Goal: Task Accomplishment & Management: Manage account settings

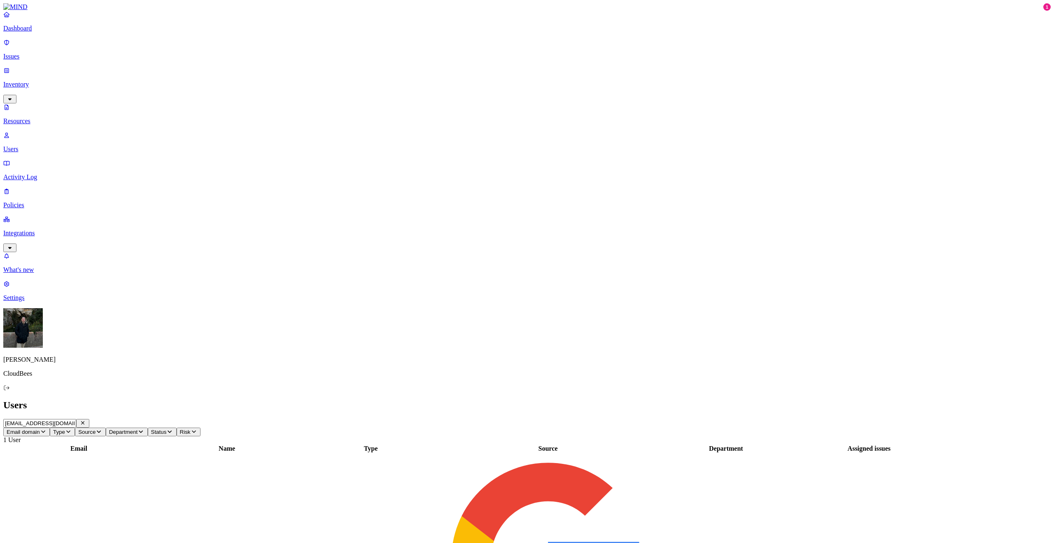
click at [76, 419] on input "[EMAIL_ADDRESS][DOMAIN_NAME]" at bounding box center [39, 423] width 73 height 9
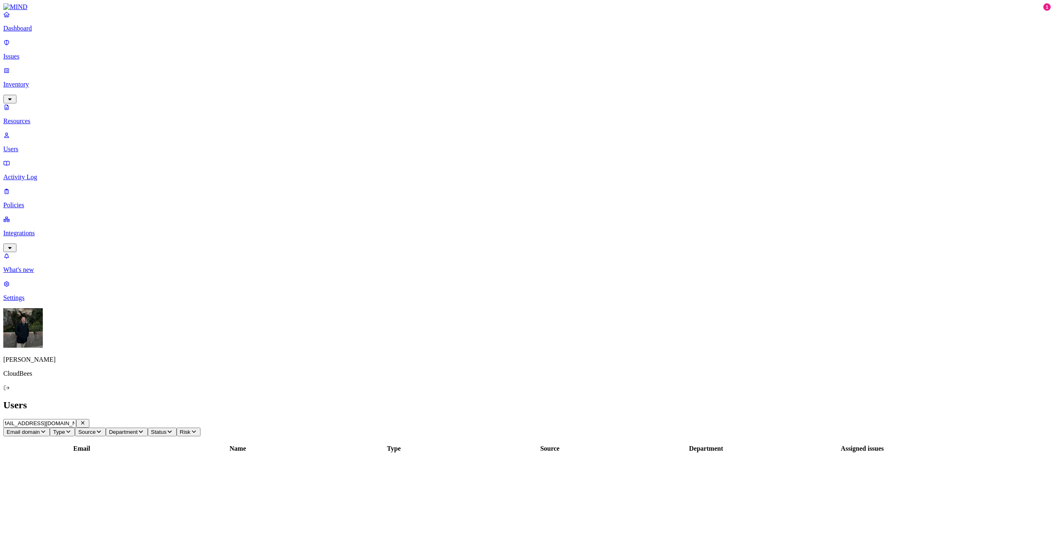
type input "[EMAIL_ADDRESS][DOMAIN_NAME]"
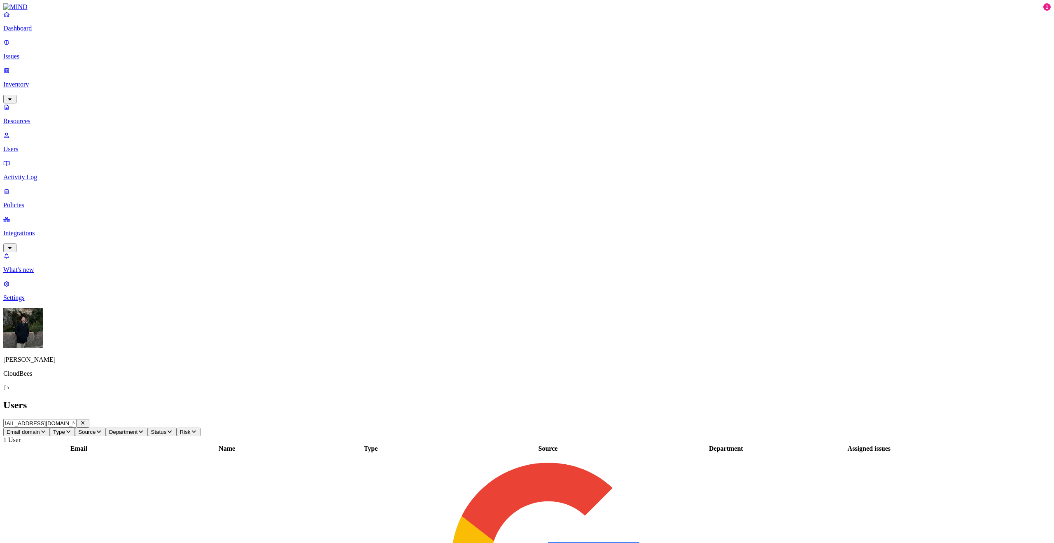
scroll to position [0, 0]
drag, startPoint x: 892, startPoint y: 185, endPoint x: 971, endPoint y: 188, distance: 79.2
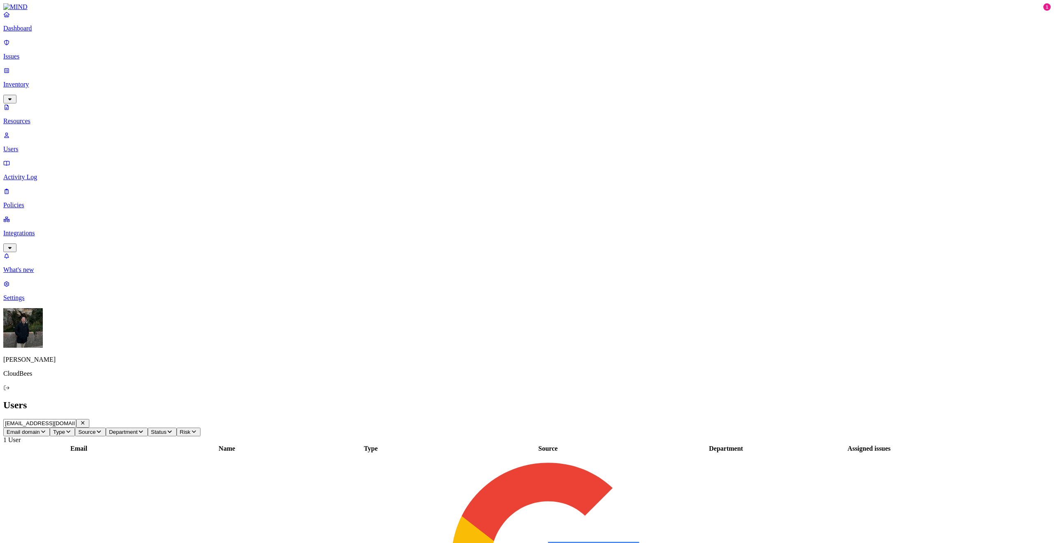
scroll to position [290, 0]
click at [22, 229] on p "Integrations" at bounding box center [527, 232] width 1048 height 7
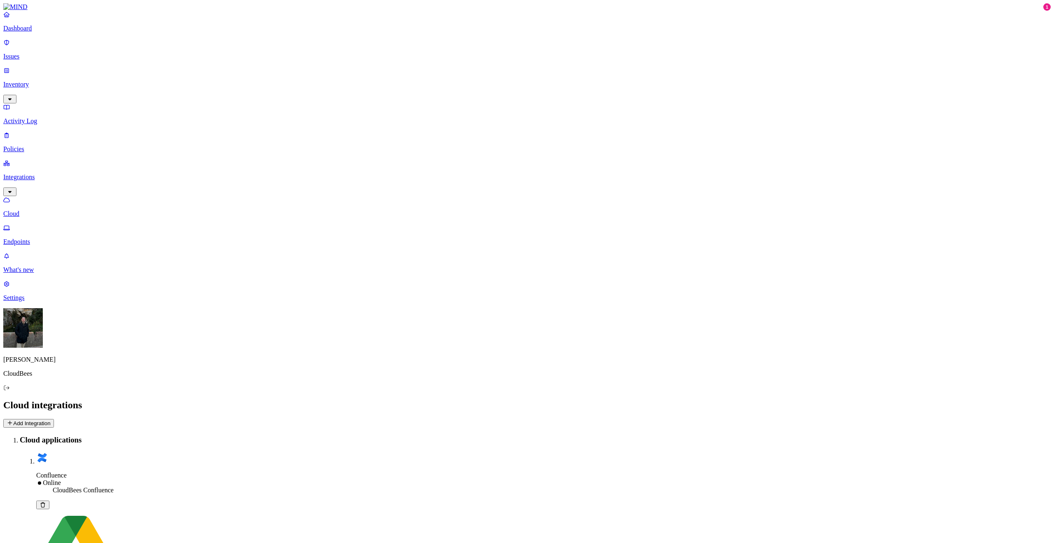
click at [54, 419] on button "Add Integration" at bounding box center [28, 423] width 51 height 9
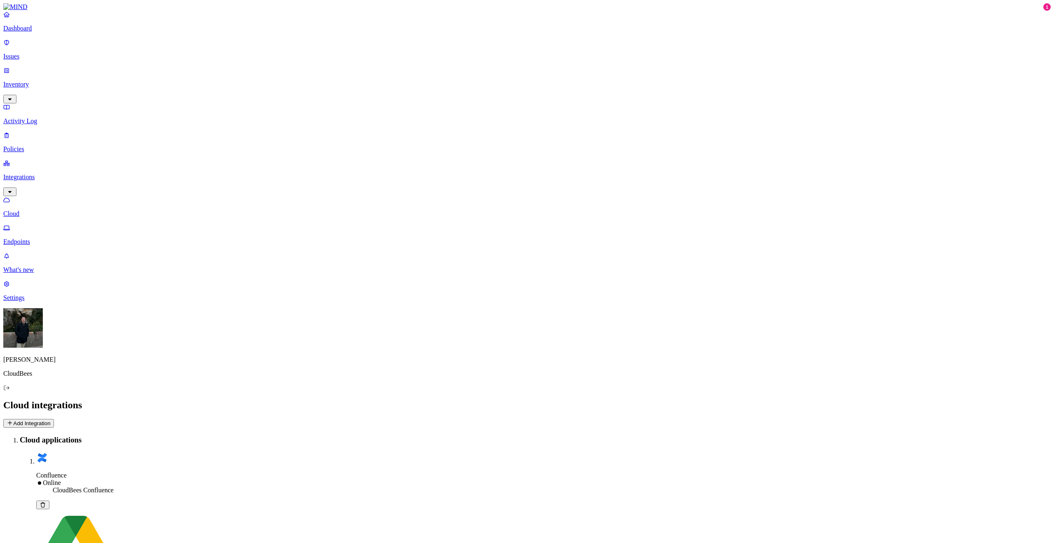
click at [44, 301] on p "Settings" at bounding box center [527, 297] width 1048 height 7
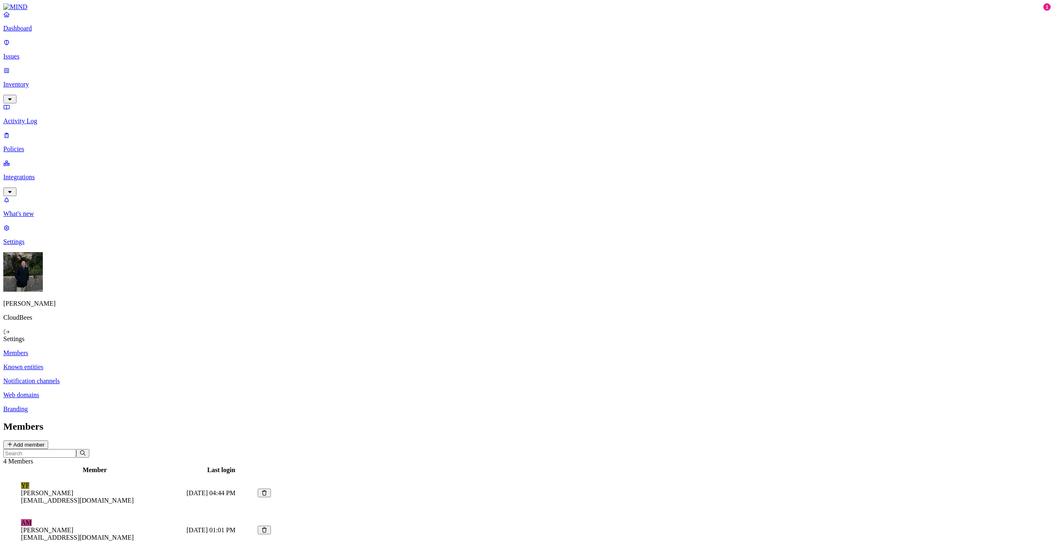
click at [137, 363] on p "Known entities" at bounding box center [527, 366] width 1048 height 7
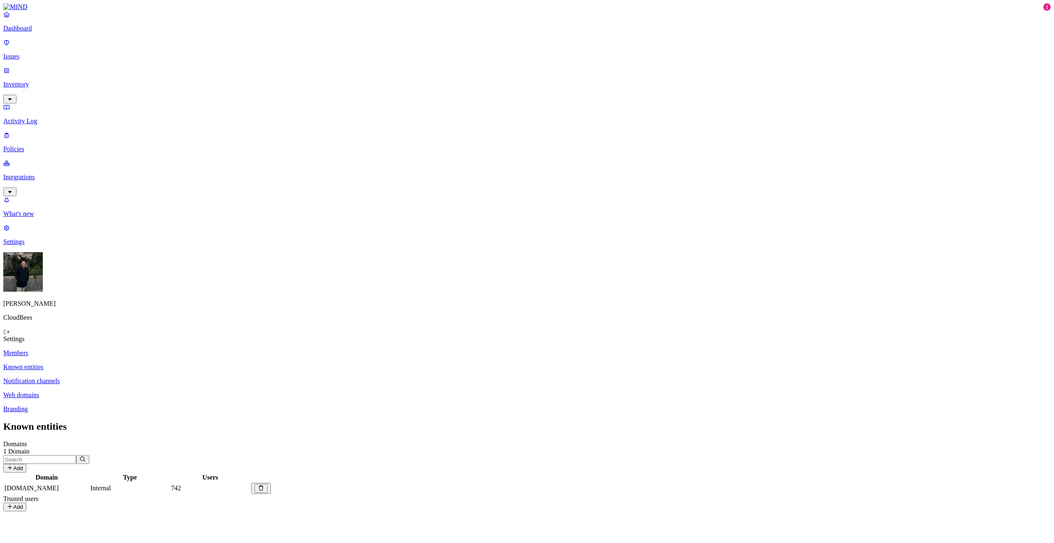
click at [142, 377] on p "Notification channels" at bounding box center [527, 380] width 1048 height 7
click at [26, 535] on button "Add" at bounding box center [14, 539] width 23 height 9
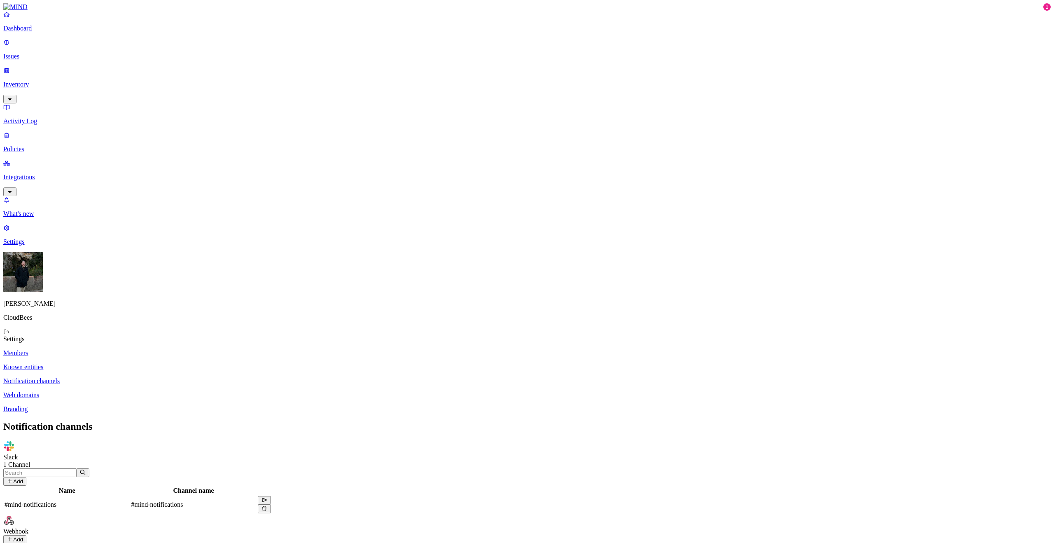
click at [37, 55] on p "Issues" at bounding box center [527, 56] width 1048 height 7
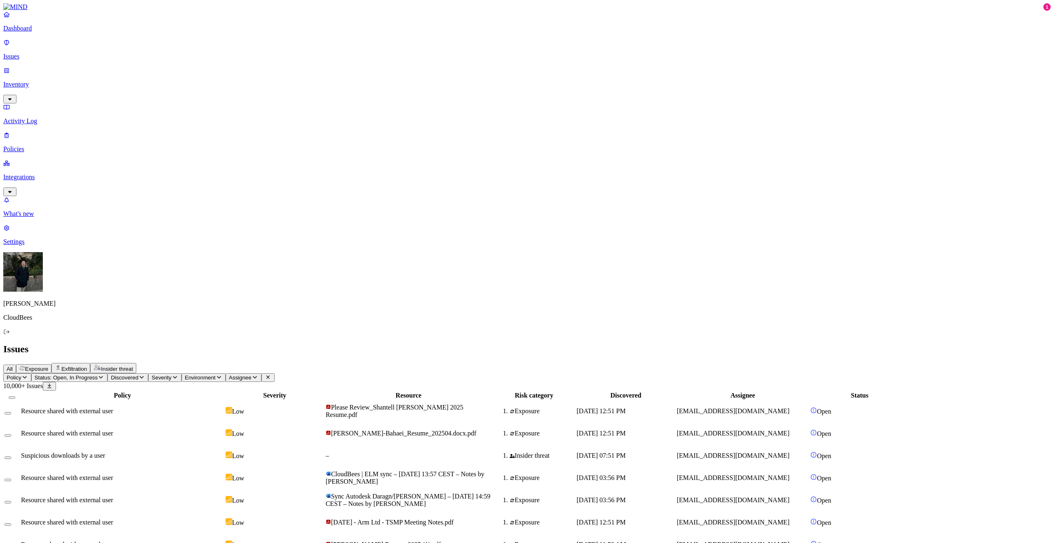
click at [13, 96] on icon "button" at bounding box center [10, 98] width 7 height 5
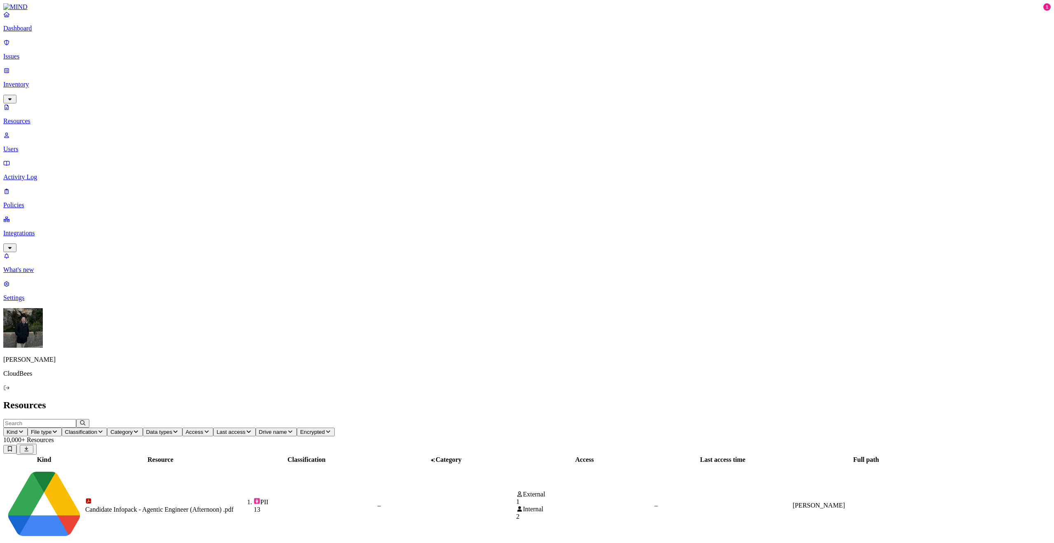
click at [47, 173] on p "Activity Log" at bounding box center [527, 176] width 1048 height 7
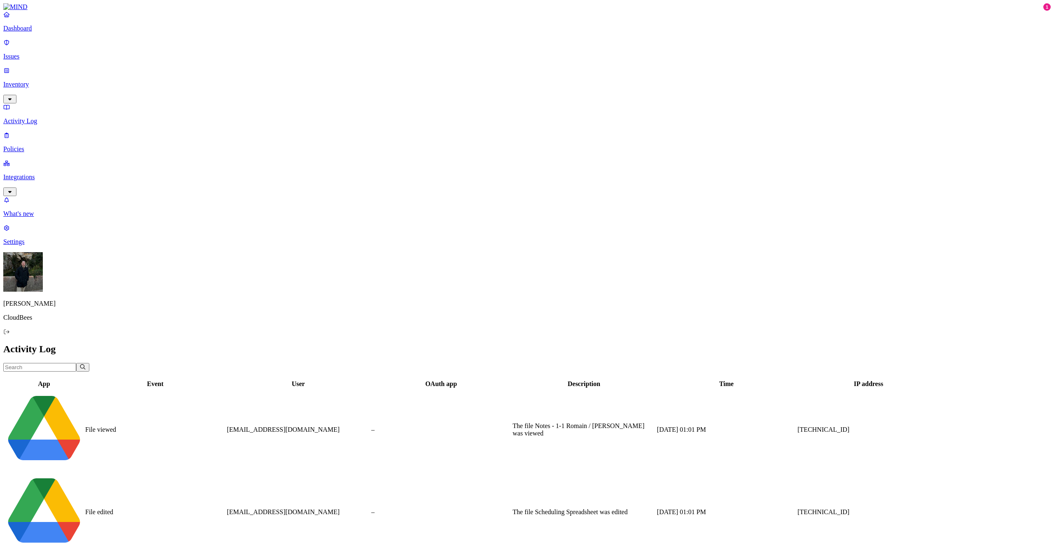
click at [54, 145] on p "Policies" at bounding box center [527, 148] width 1048 height 7
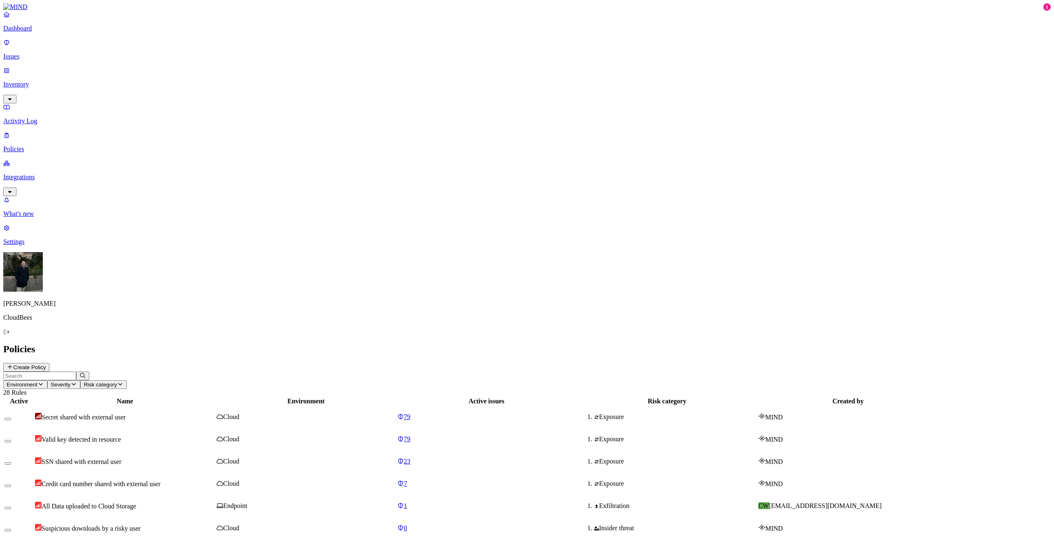
click at [49, 363] on button "Create Policy" at bounding box center [26, 367] width 46 height 9
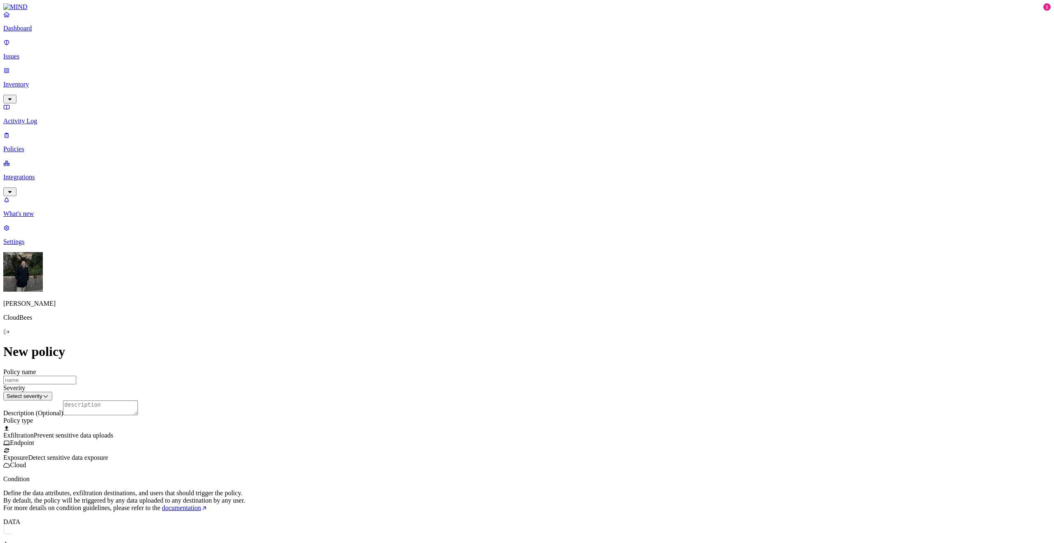
click at [28, 454] on span "Exposure" at bounding box center [15, 457] width 25 height 7
click at [16, 542] on icon "button" at bounding box center [13, 553] width 7 height 5
click at [481, 389] on label "Data type" at bounding box center [475, 386] width 12 height 14
click at [16, 542] on icon "button" at bounding box center [13, 553] width 7 height 5
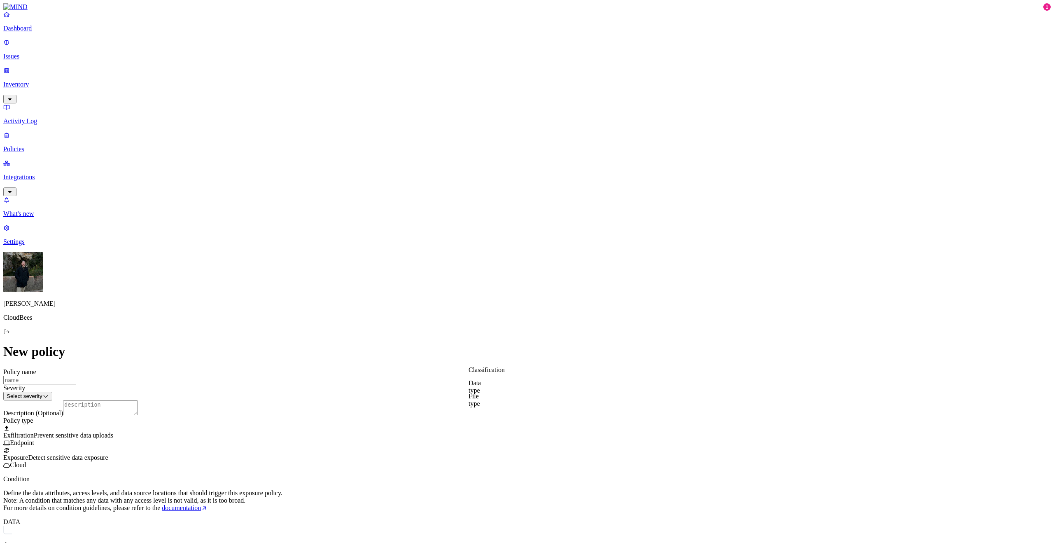
click at [493, 373] on label "Classification" at bounding box center [487, 369] width 36 height 7
click at [20, 542] on button "button" at bounding box center [13, 553] width 13 height 9
click at [480, 400] on label "File type" at bounding box center [475, 400] width 12 height 14
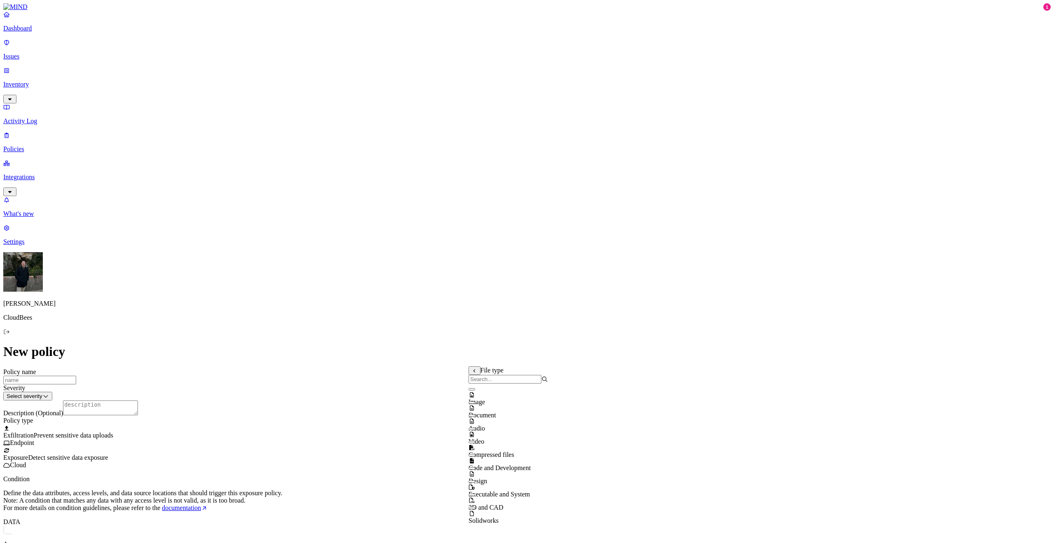
drag, startPoint x: 521, startPoint y: 377, endPoint x: 508, endPoint y: 388, distance: 17.2
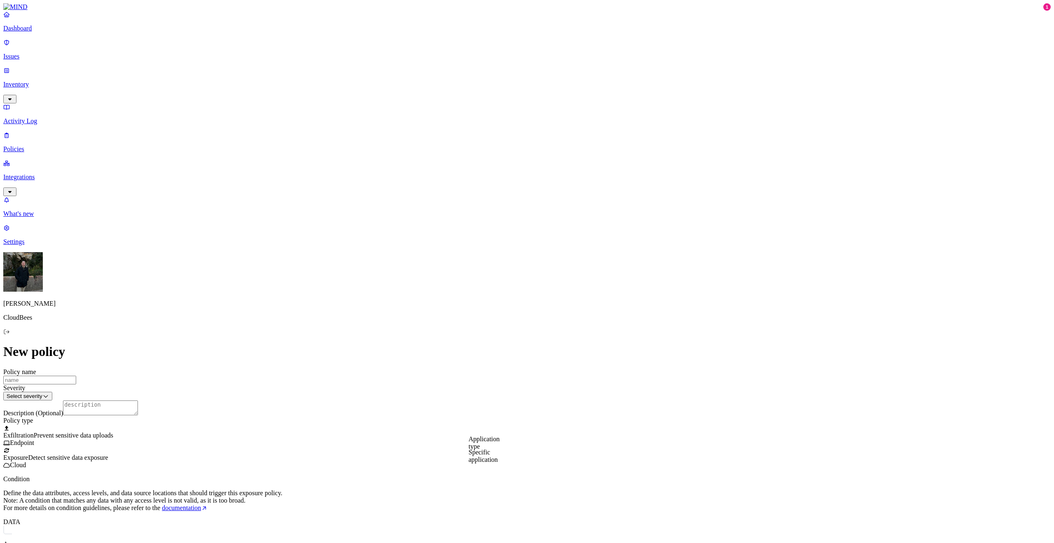
click at [113, 432] on span "Prevent sensitive data uploads" at bounding box center [73, 435] width 79 height 7
click at [20, 542] on button "button" at bounding box center [13, 553] width 13 height 9
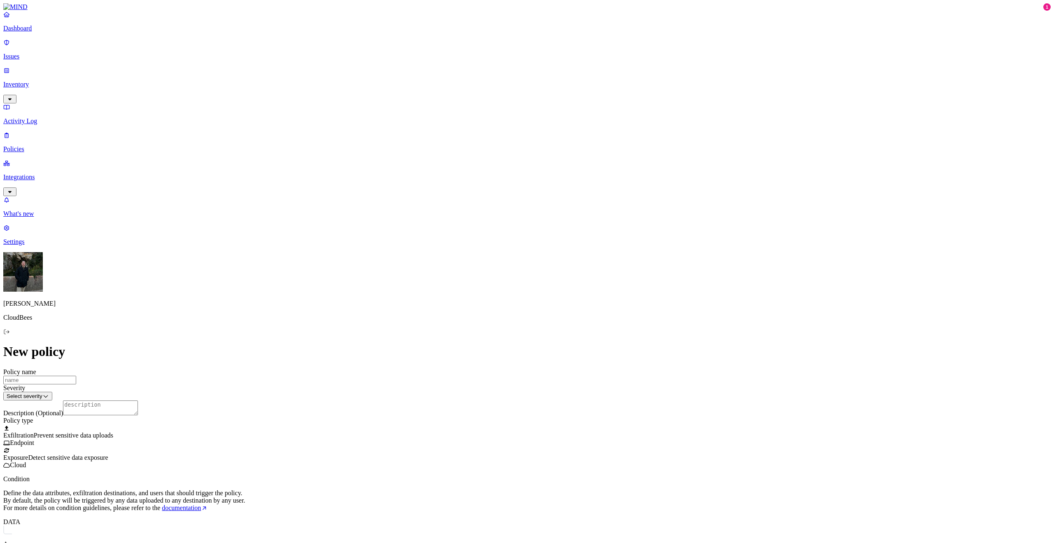
click at [505, 424] on label "Web Domain" at bounding box center [493, 421] width 21 height 14
drag, startPoint x: 543, startPoint y: 408, endPoint x: 529, endPoint y: 407, distance: 14.4
click at [543, 408] on body "Dashboard Issues Inventory Activity Log Policies Integrations What's new 1 Sett…" at bounding box center [527, 406] width 1048 height 806
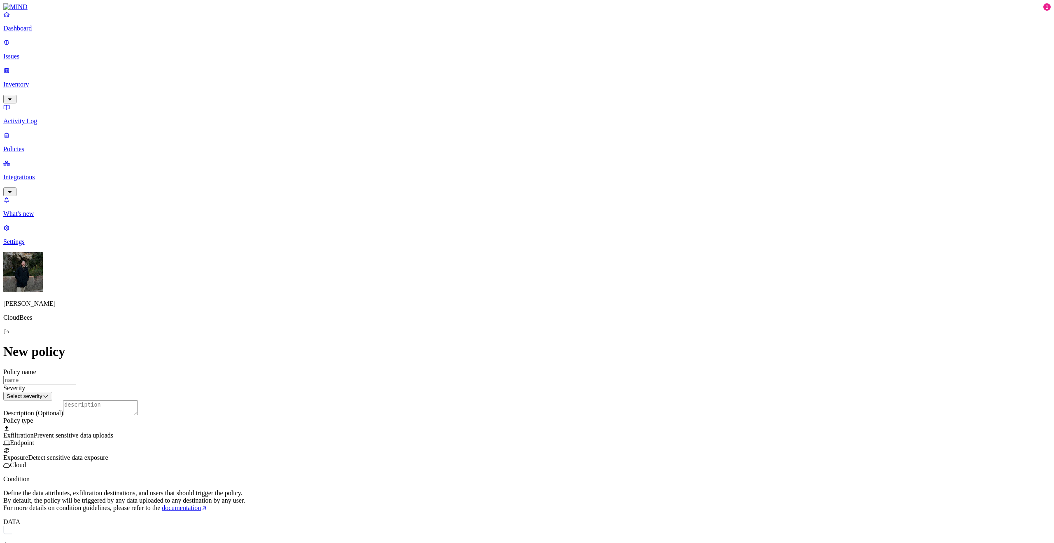
click at [502, 406] on label "Web Category" at bounding box center [495, 408] width 24 height 14
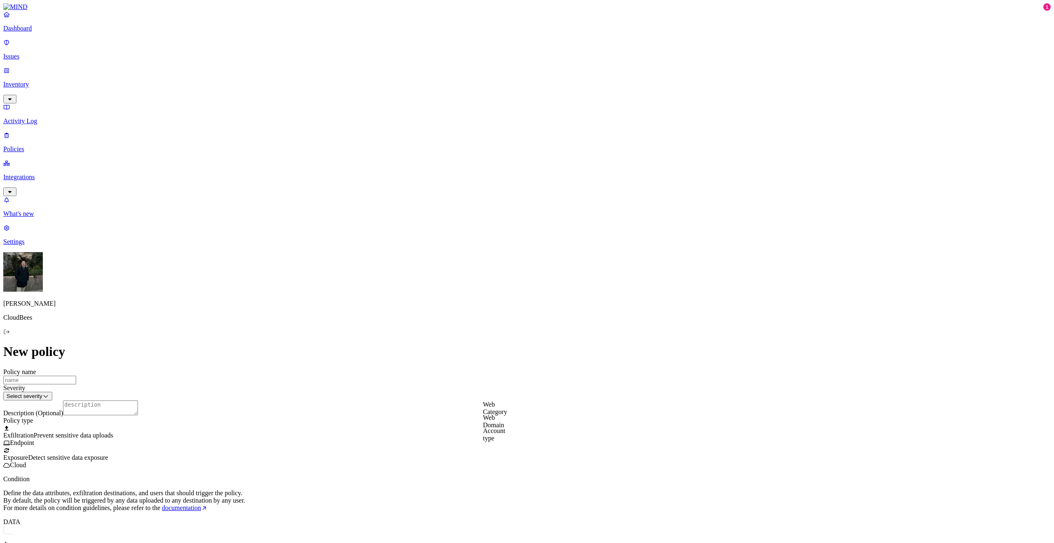
click at [505, 432] on label "Account type" at bounding box center [494, 434] width 22 height 14
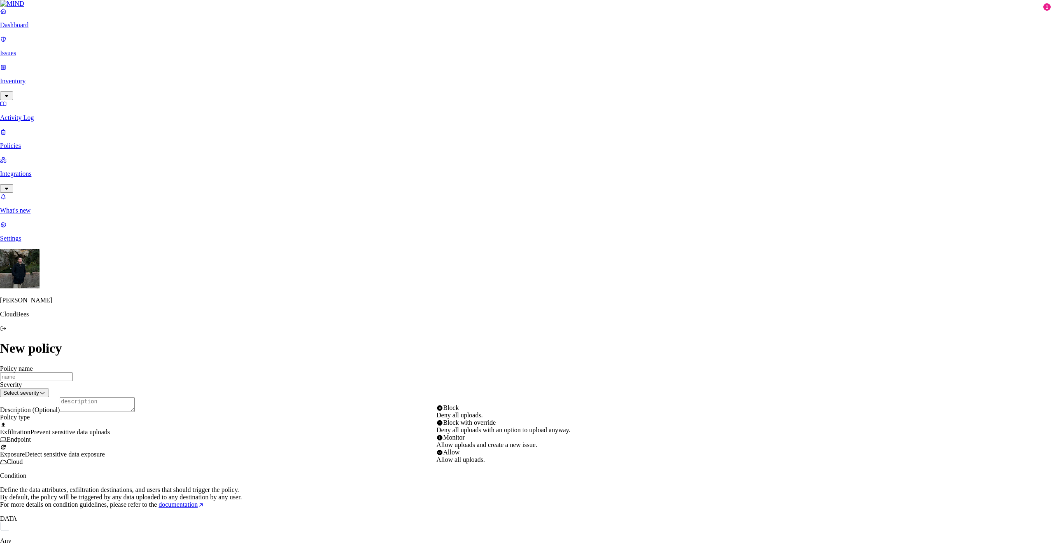
click at [483, 399] on html "Dashboard Issues Inventory Activity Log Policies Integrations What's new 1 Sett…" at bounding box center [527, 406] width 1054 height 813
click at [378, 386] on html "Dashboard Issues Inventory Activity Log Policies Integrations What's new 1 Sett…" at bounding box center [527, 406] width 1054 height 813
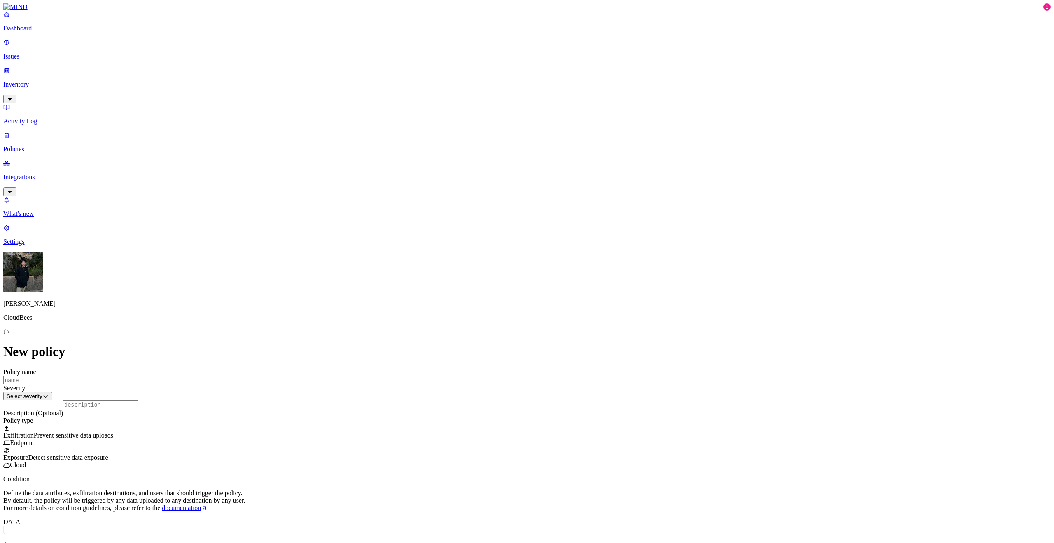
scroll to position [0, 0]
click at [108, 454] on span "Detect sensitive data exposure" at bounding box center [68, 457] width 80 height 7
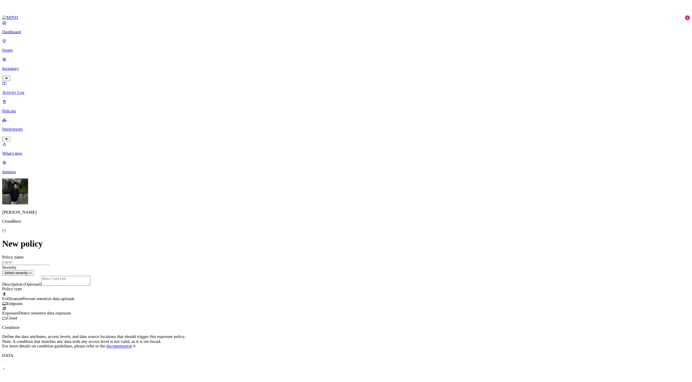
scroll to position [110, 0]
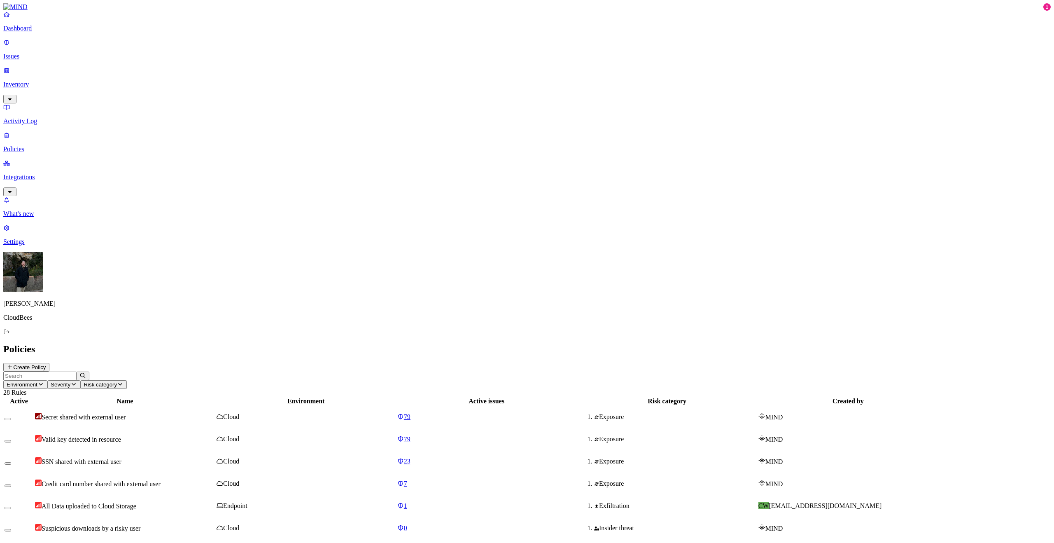
click at [65, 173] on p "Integrations" at bounding box center [527, 176] width 1048 height 7
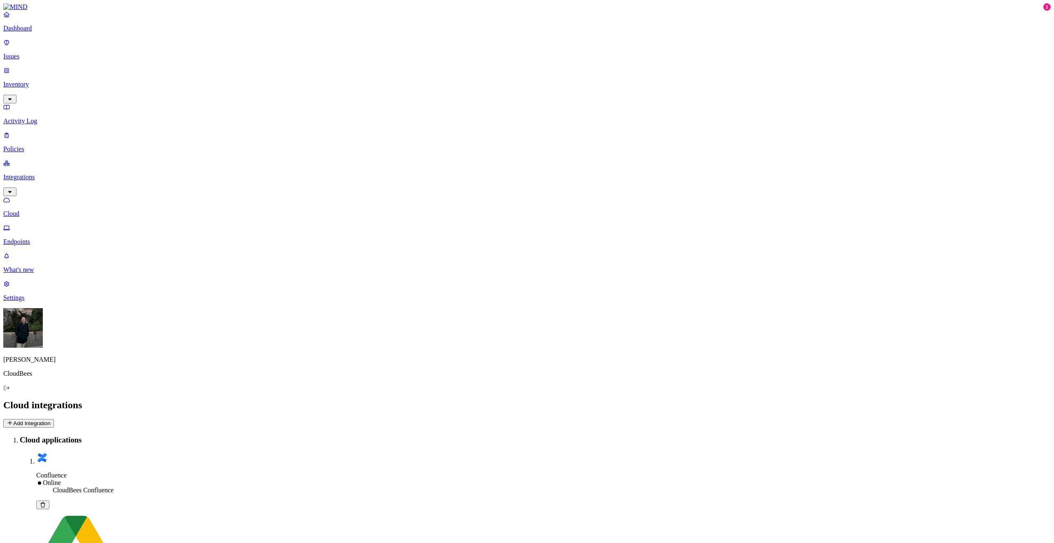
click at [63, 238] on p "Endpoints" at bounding box center [527, 241] width 1048 height 7
